Goal: Task Accomplishment & Management: Use online tool/utility

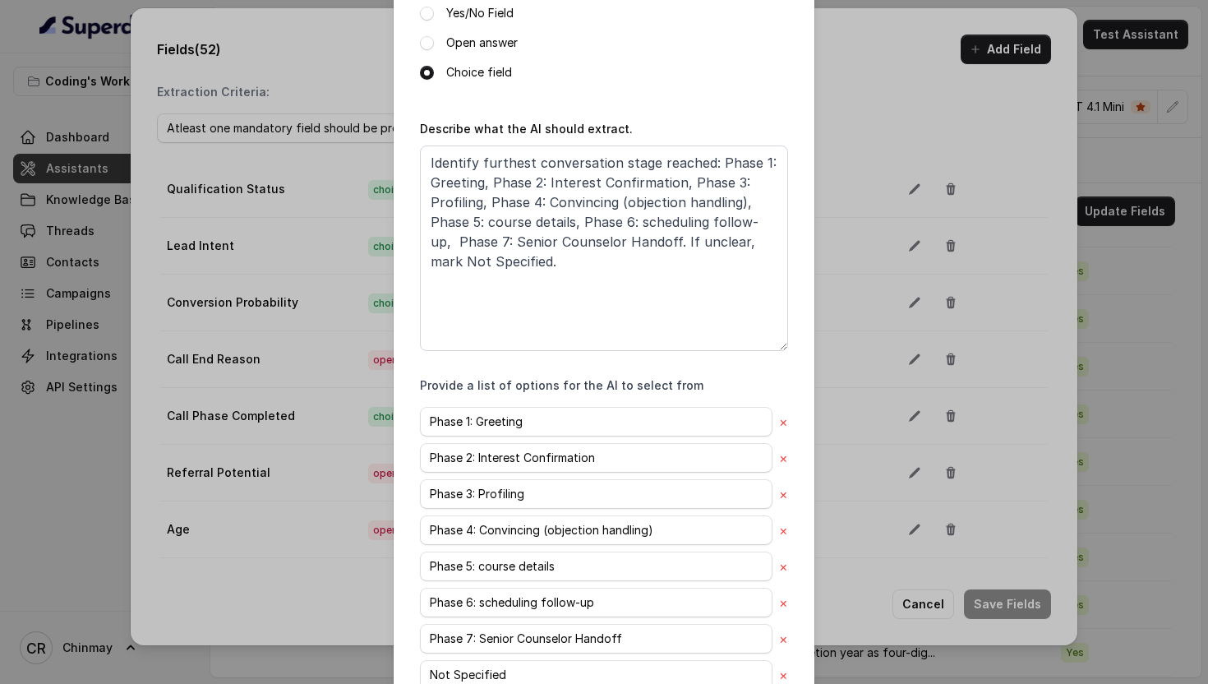
scroll to position [344, 0]
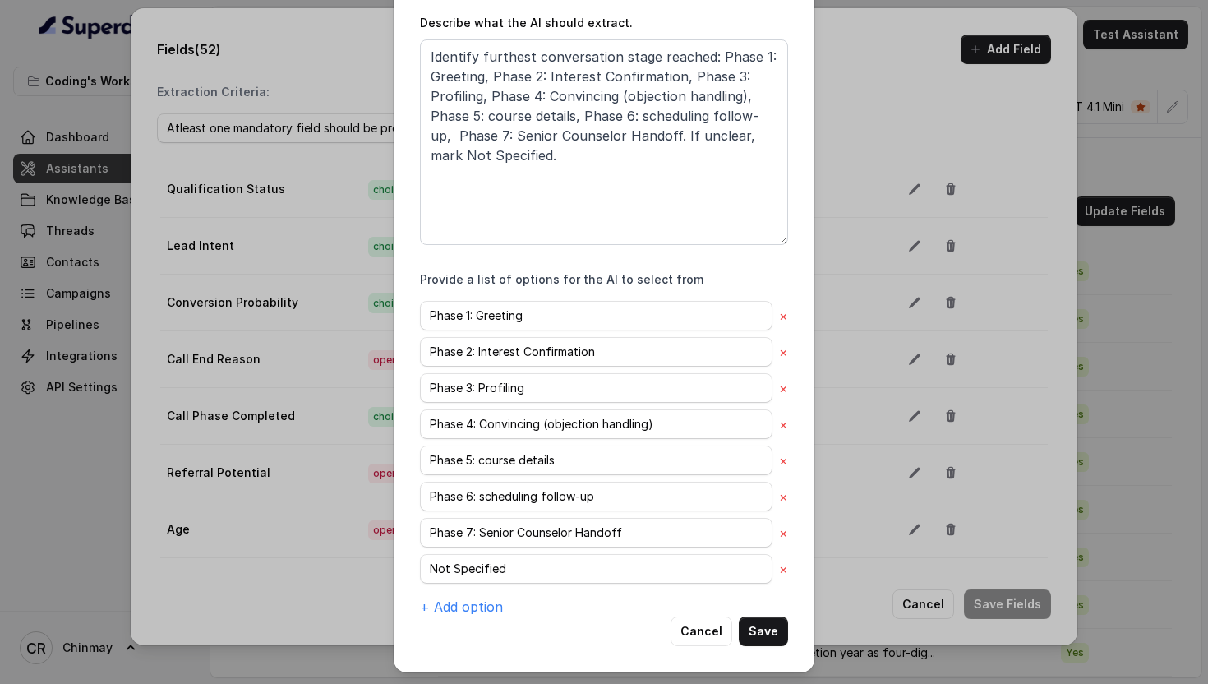
click at [695, 622] on button "Cancel" at bounding box center [702, 631] width 62 height 30
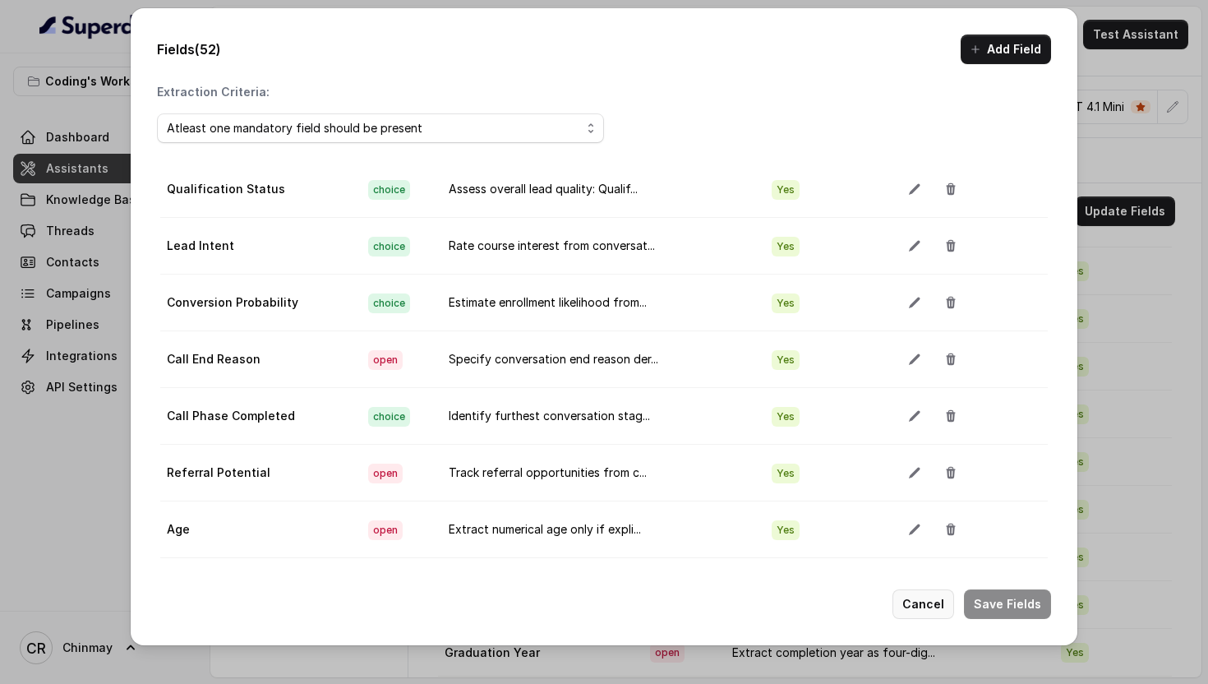
click at [916, 593] on button "Cancel" at bounding box center [923, 604] width 62 height 30
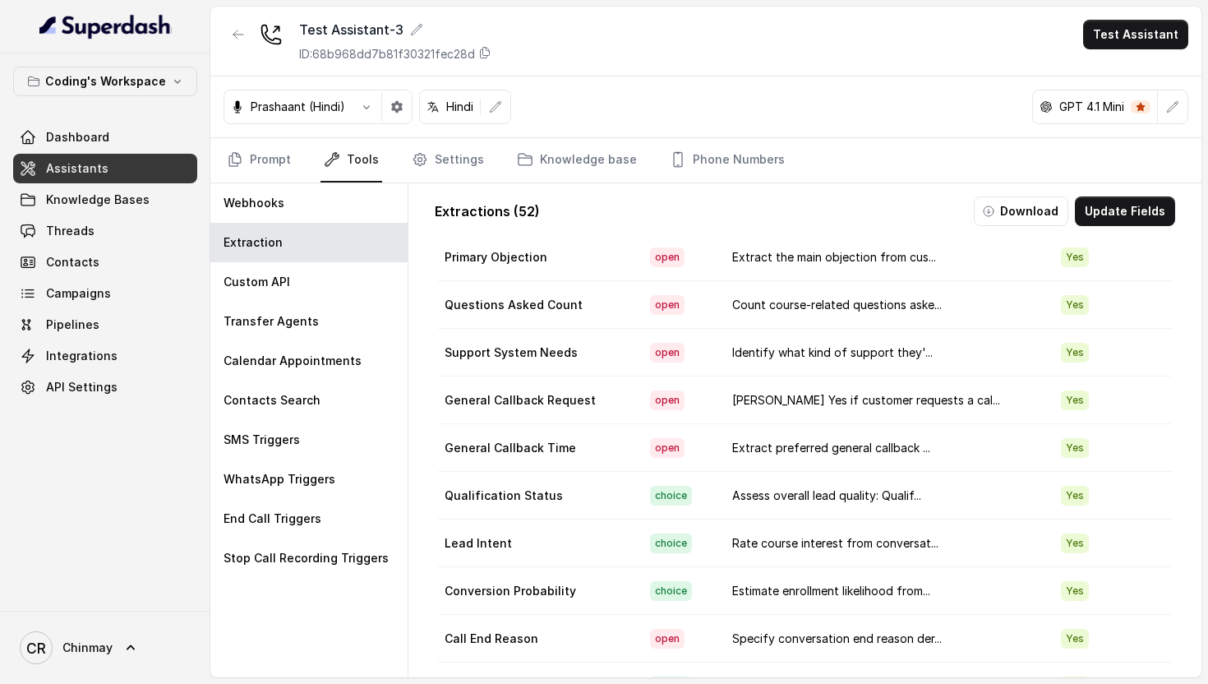
scroll to position [1043, 0]
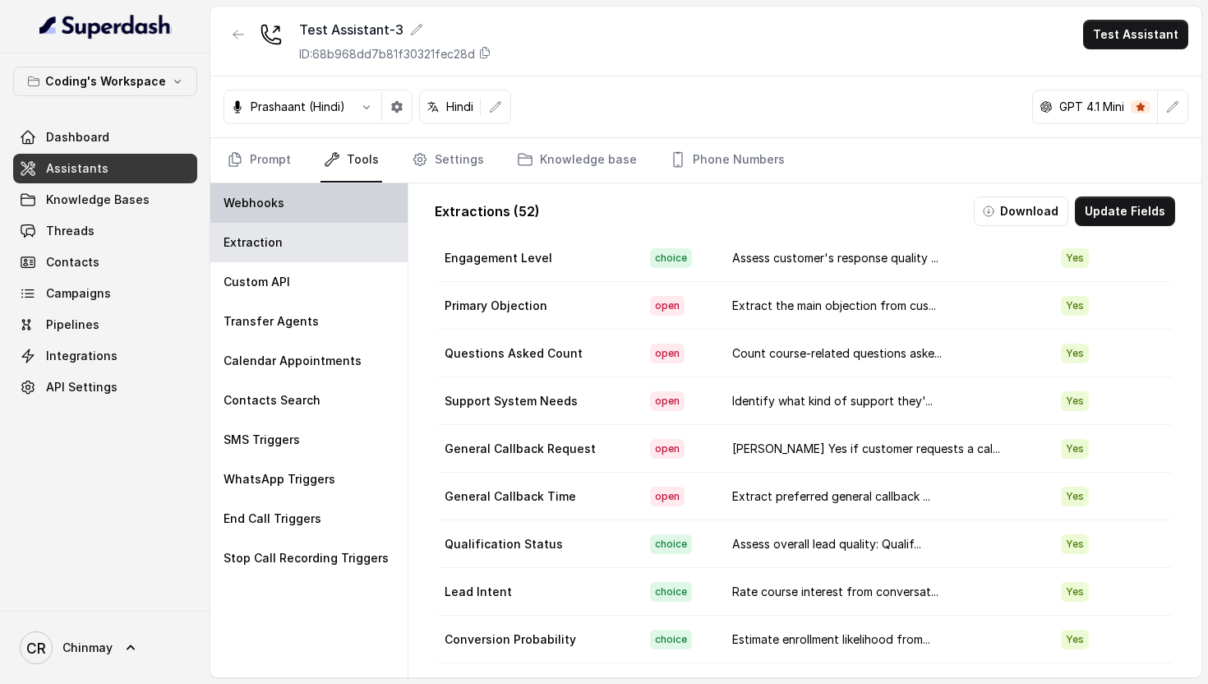
click at [260, 206] on p "Webhooks" at bounding box center [254, 203] width 61 height 16
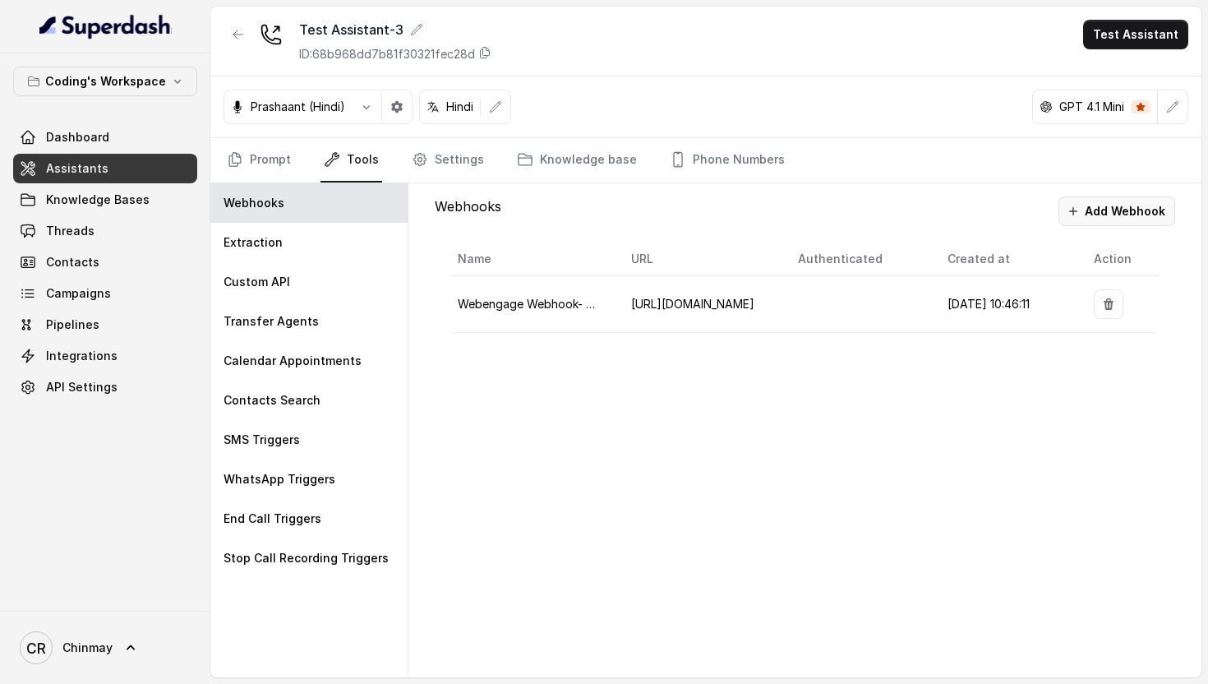
click at [1102, 214] on button "Add Webhook" at bounding box center [1116, 211] width 117 height 30
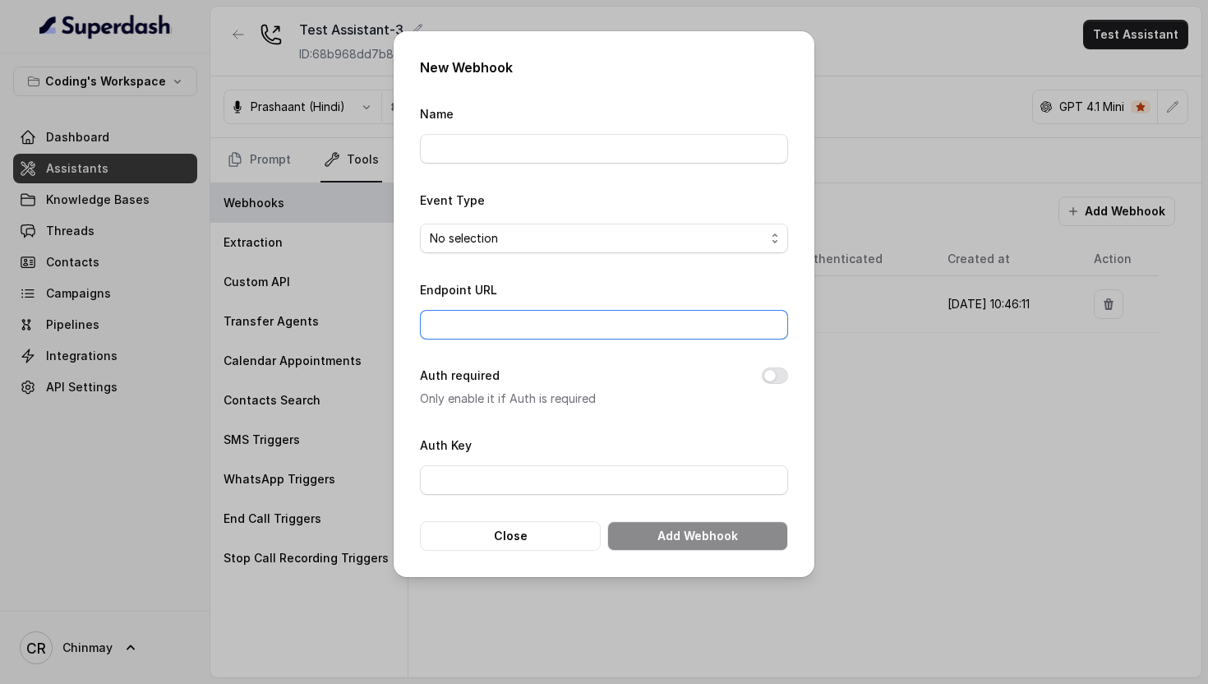
click at [451, 327] on input "Endpoint URL" at bounding box center [604, 325] width 368 height 30
click at [570, 280] on div "Endpoint URL" at bounding box center [604, 309] width 368 height 60
click at [477, 535] on button "Close" at bounding box center [510, 536] width 181 height 30
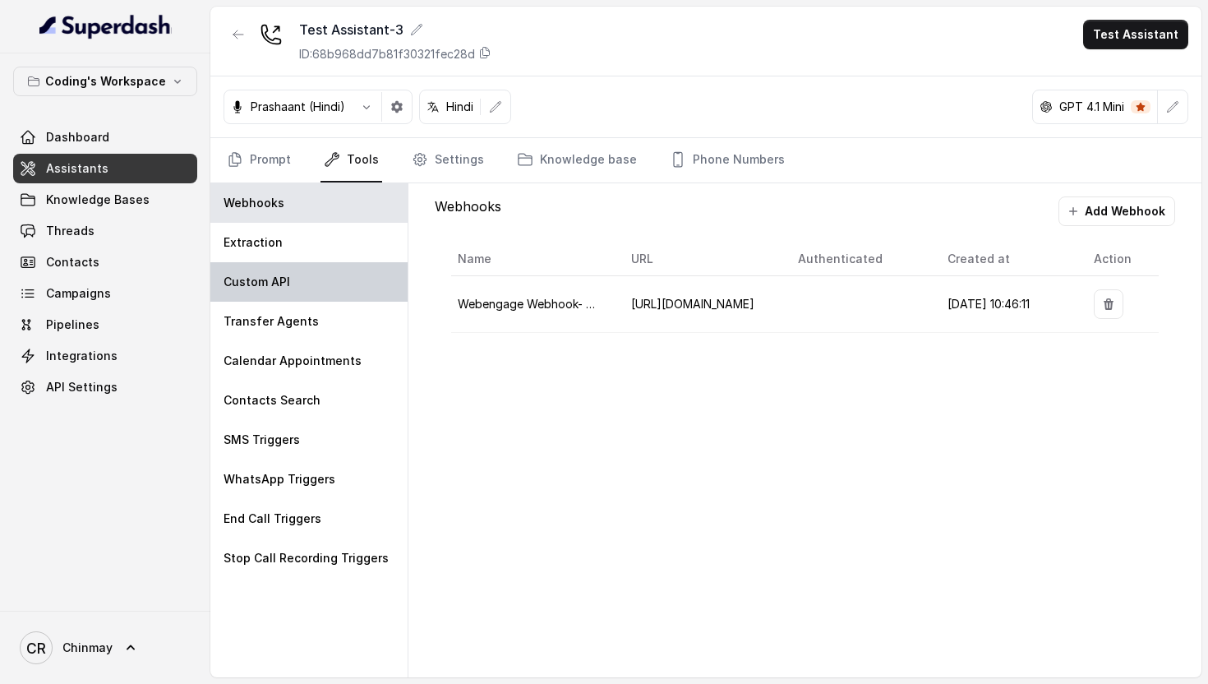
click at [311, 275] on div "Custom API" at bounding box center [308, 281] width 197 height 39
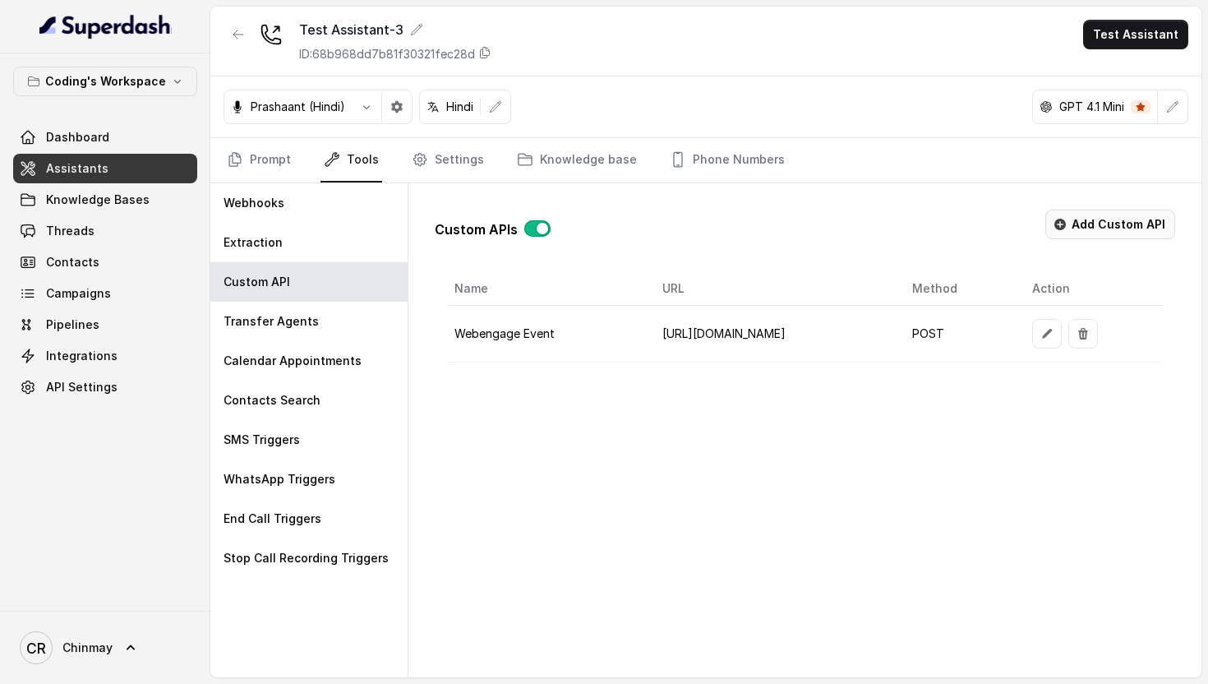
click at [1099, 224] on button "Add Custom API" at bounding box center [1110, 225] width 130 height 30
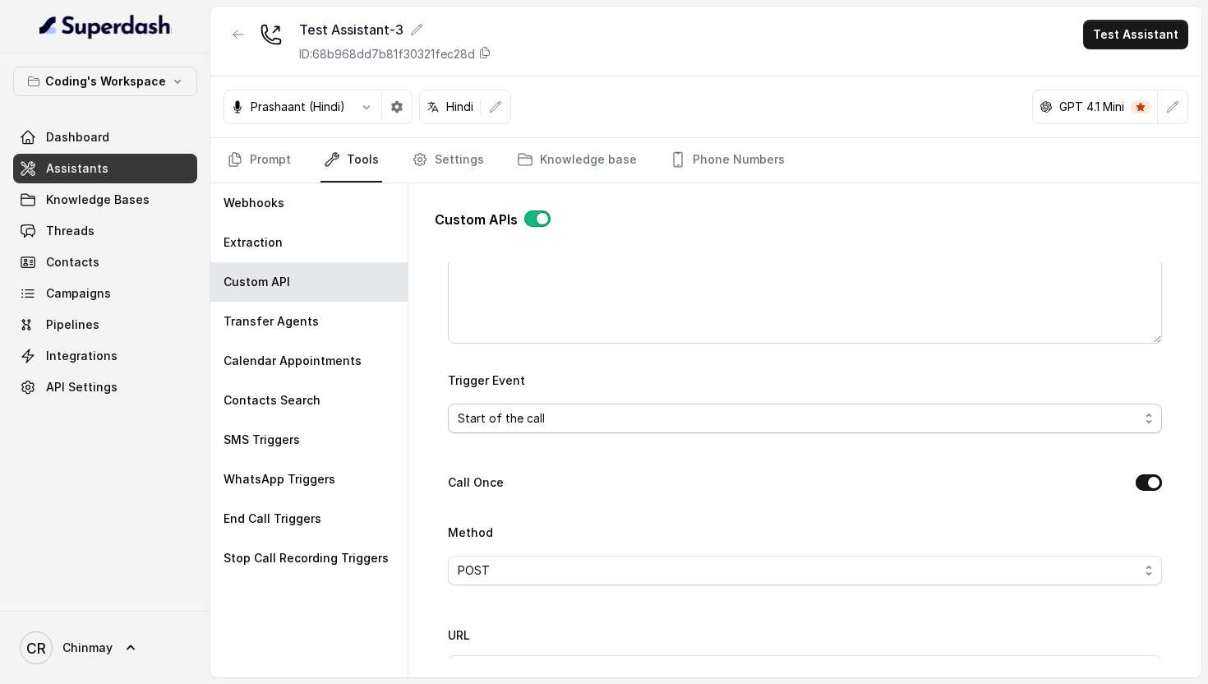
scroll to position [319, 0]
click at [539, 403] on span "Start of the call" at bounding box center [798, 403] width 681 height 20
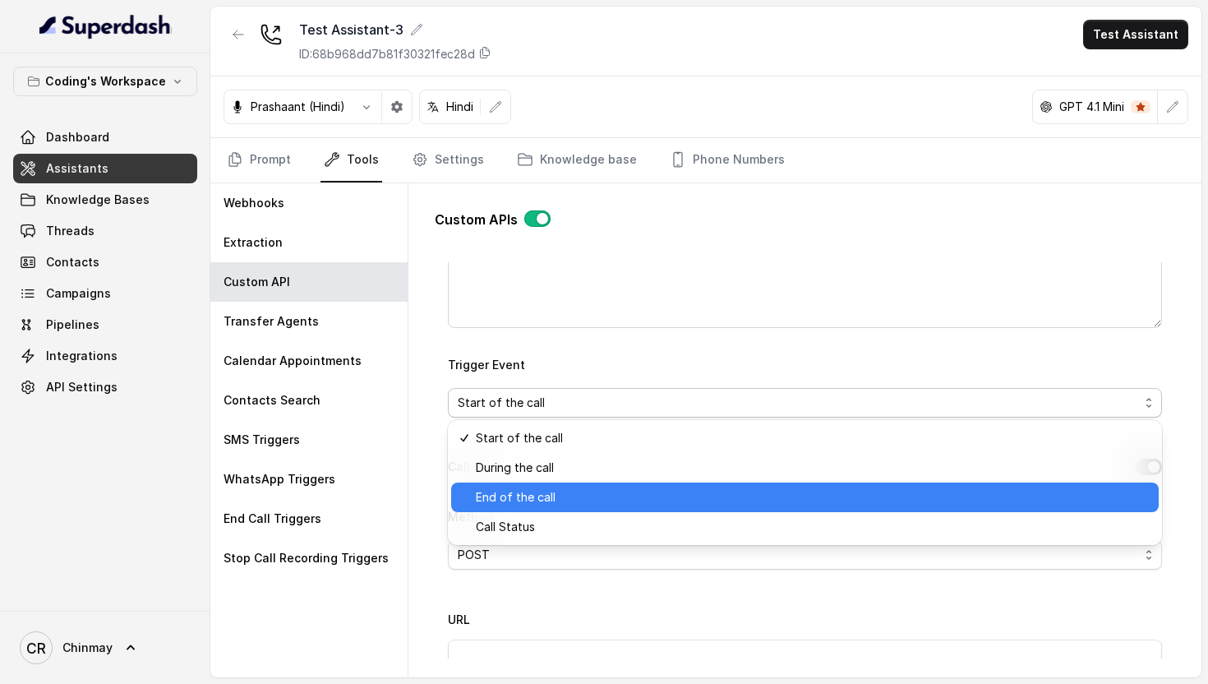
click at [537, 496] on span "End of the call" at bounding box center [812, 497] width 673 height 20
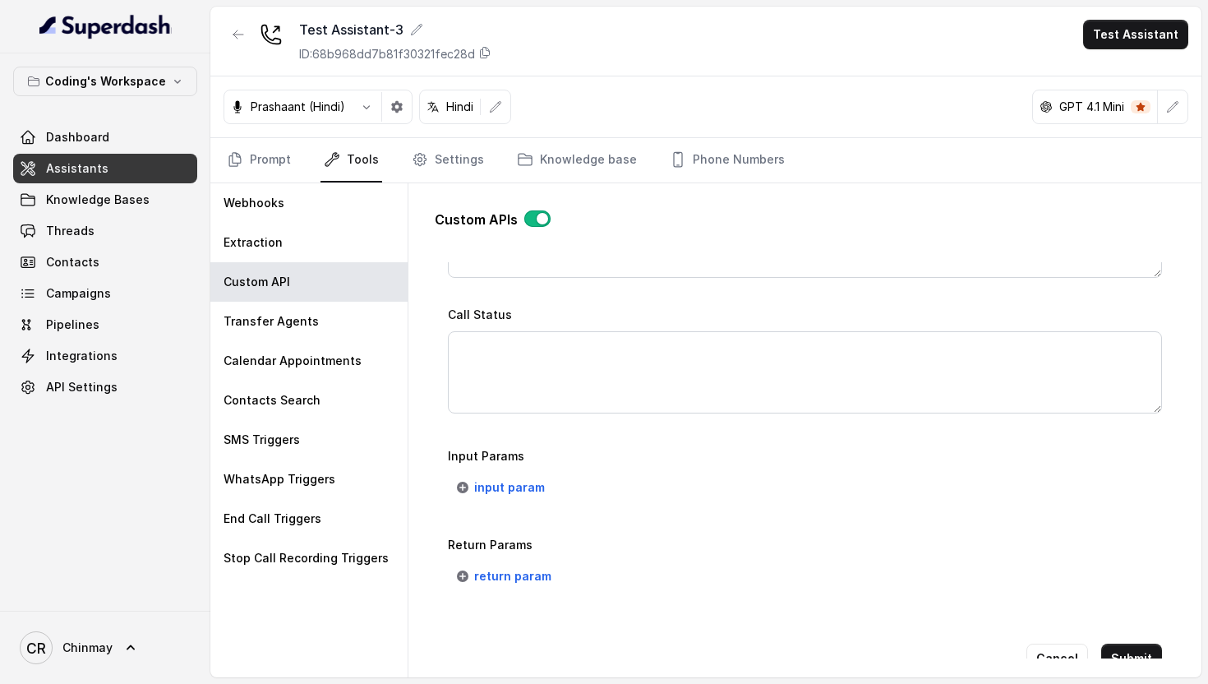
scroll to position [1164, 0]
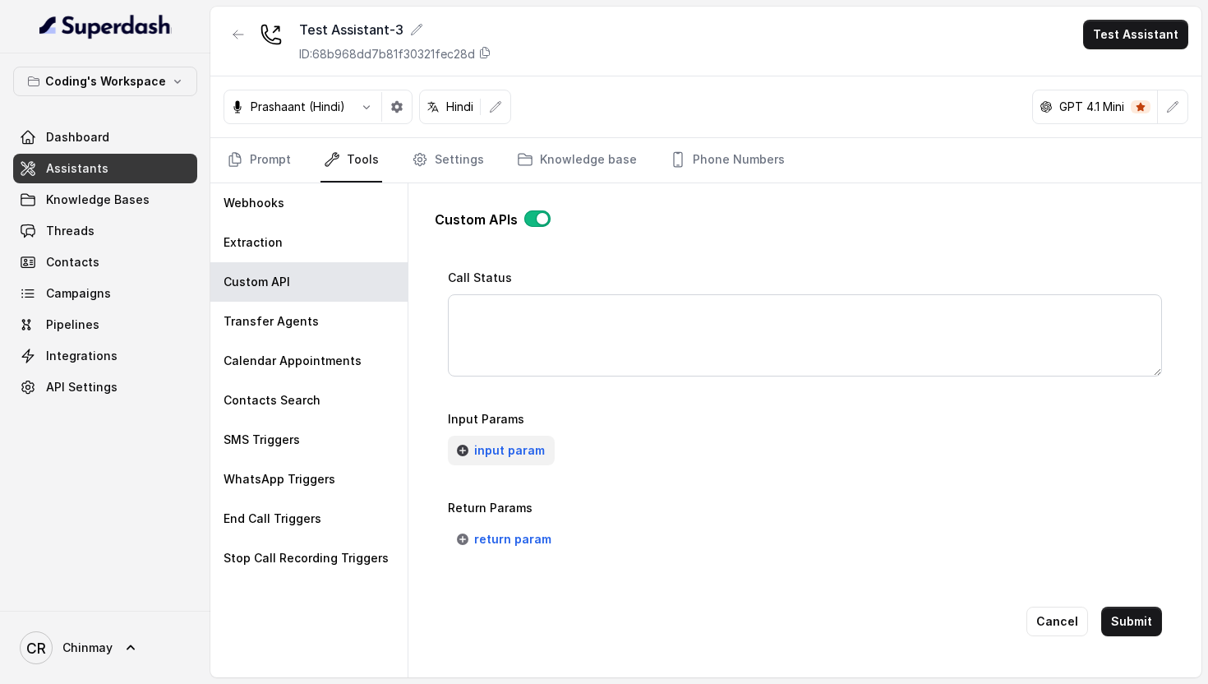
click at [521, 447] on span "input param" at bounding box center [509, 450] width 71 height 20
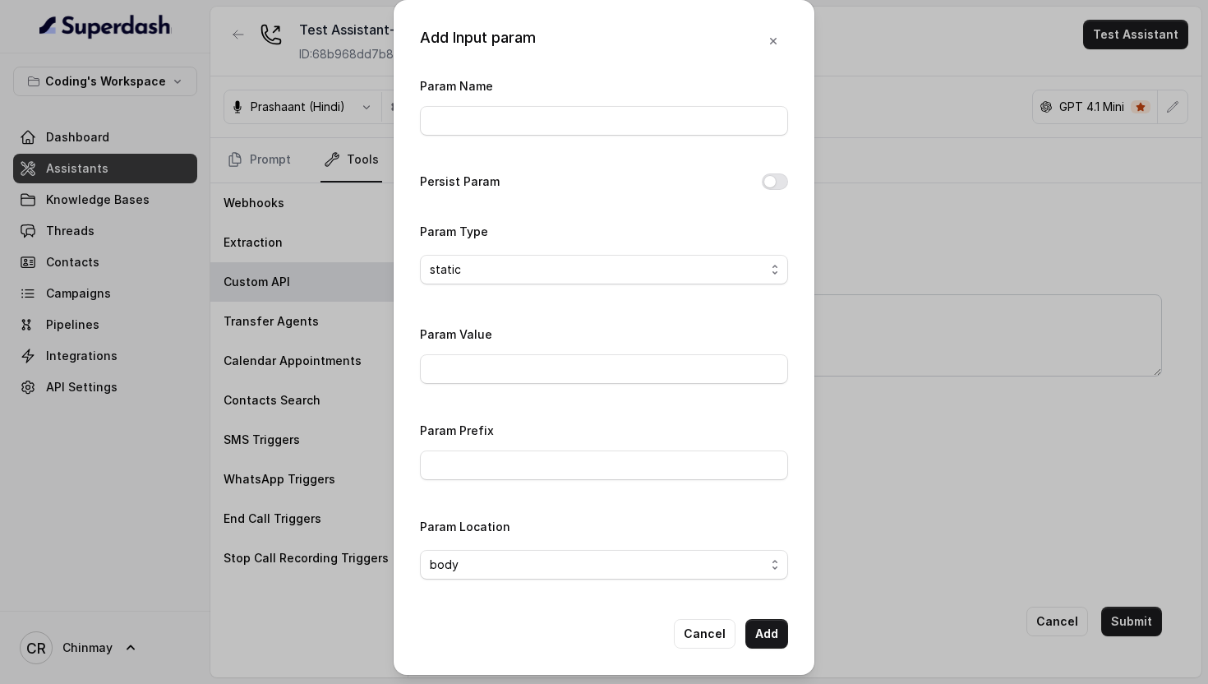
scroll to position [2, 0]
click at [717, 636] on button "Cancel" at bounding box center [705, 632] width 62 height 30
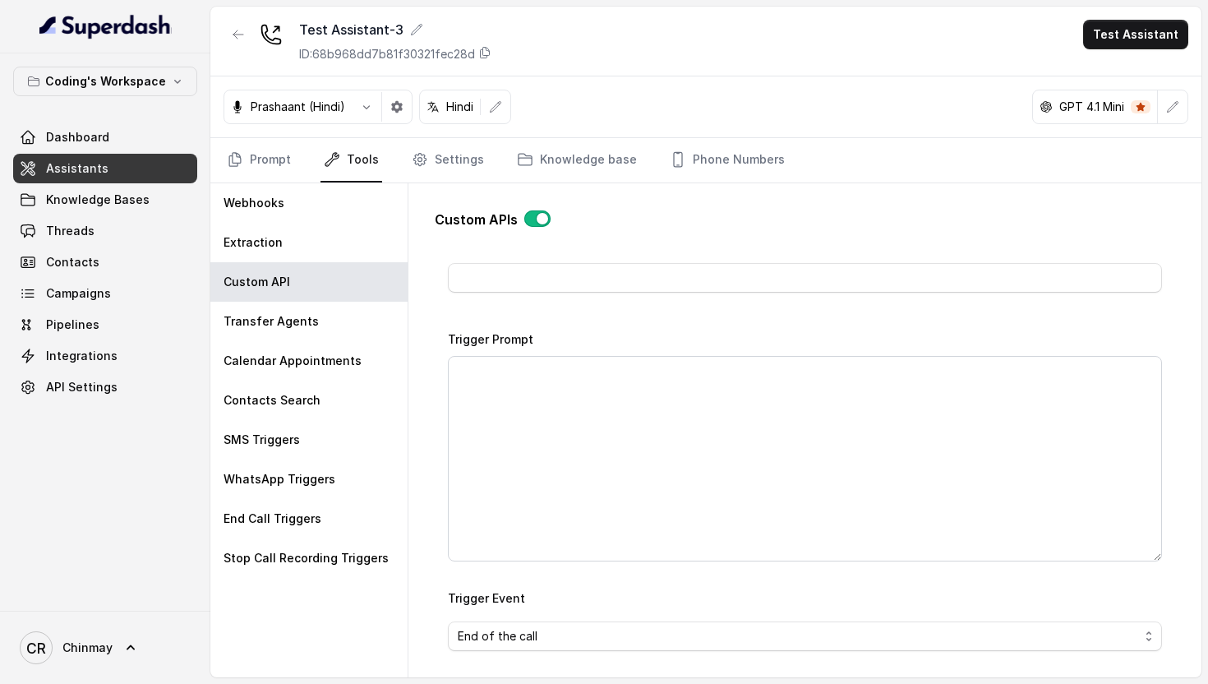
scroll to position [0, 0]
